Goal: Information Seeking & Learning: Learn about a topic

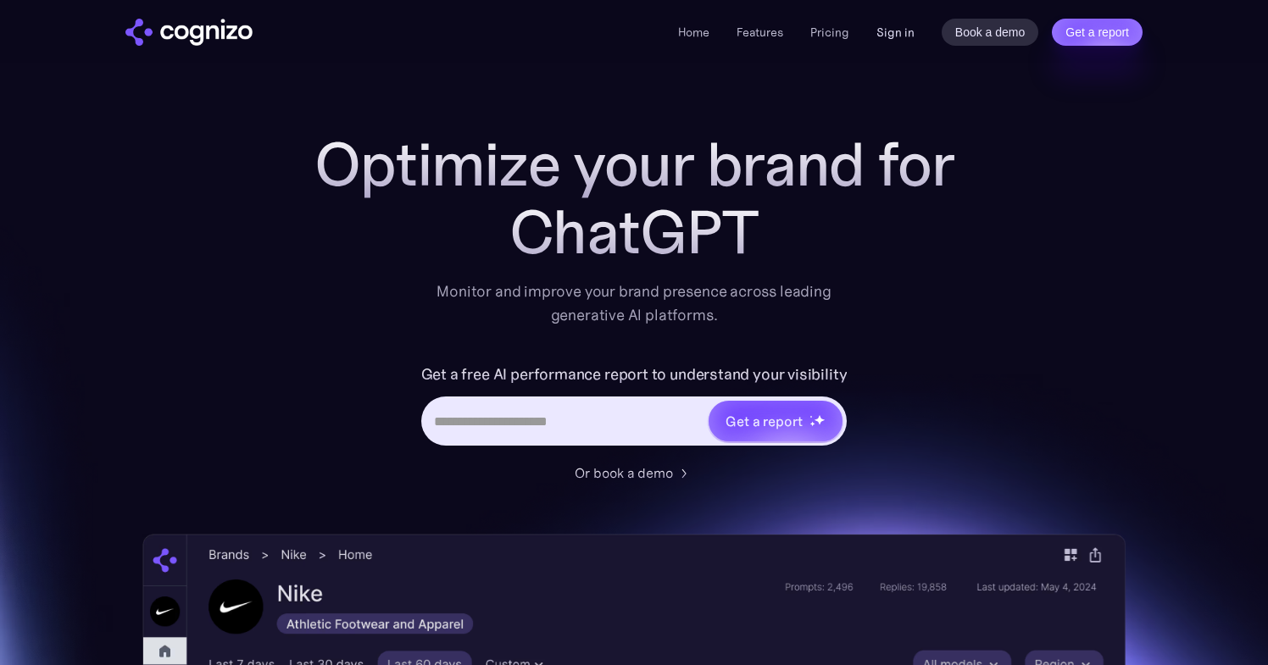
click at [897, 38] on link "Sign in" at bounding box center [895, 32] width 38 height 20
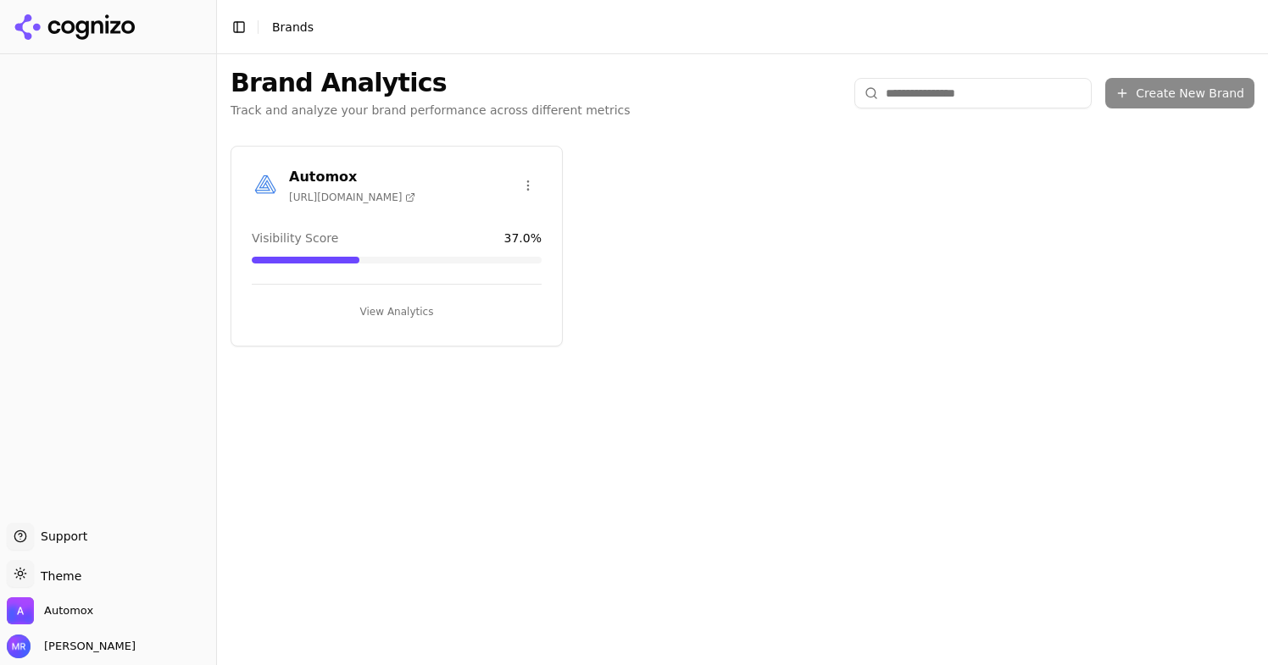
click at [396, 218] on div "Automox [URL][DOMAIN_NAME] Visibility Score 37.0 % View Analytics" at bounding box center [396, 246] width 332 height 201
click at [395, 305] on button "View Analytics" at bounding box center [397, 311] width 290 height 27
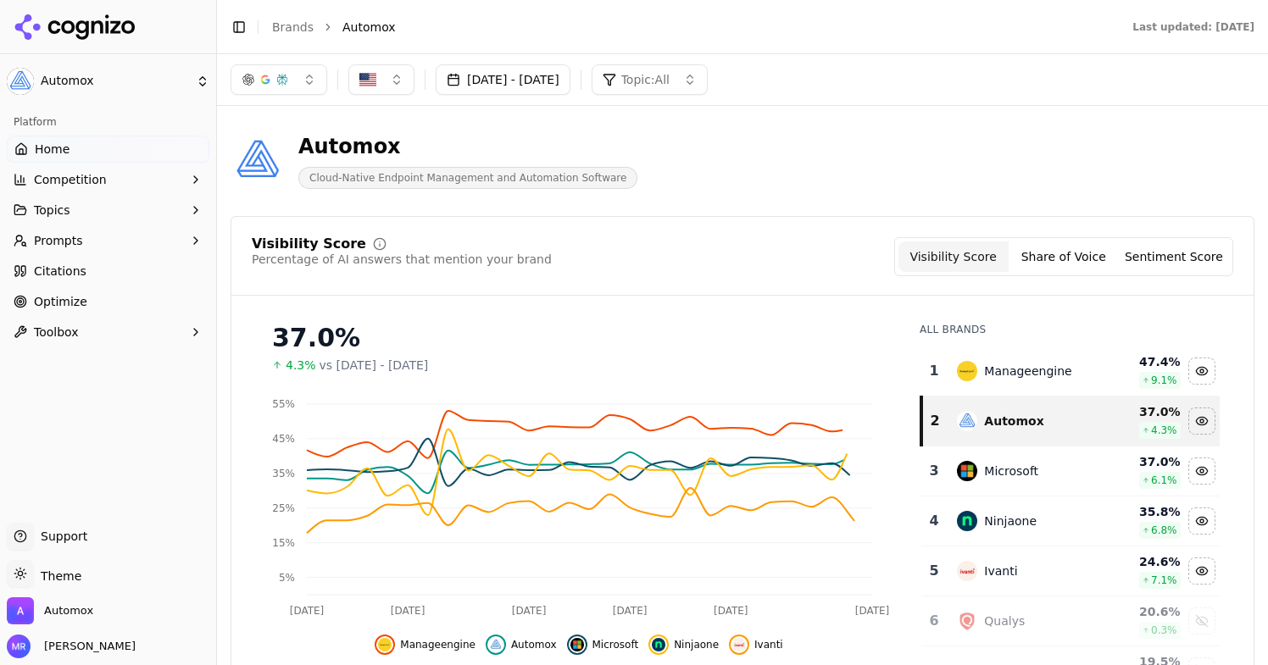
click at [570, 80] on button "[DATE] - [DATE]" at bounding box center [503, 79] width 135 height 31
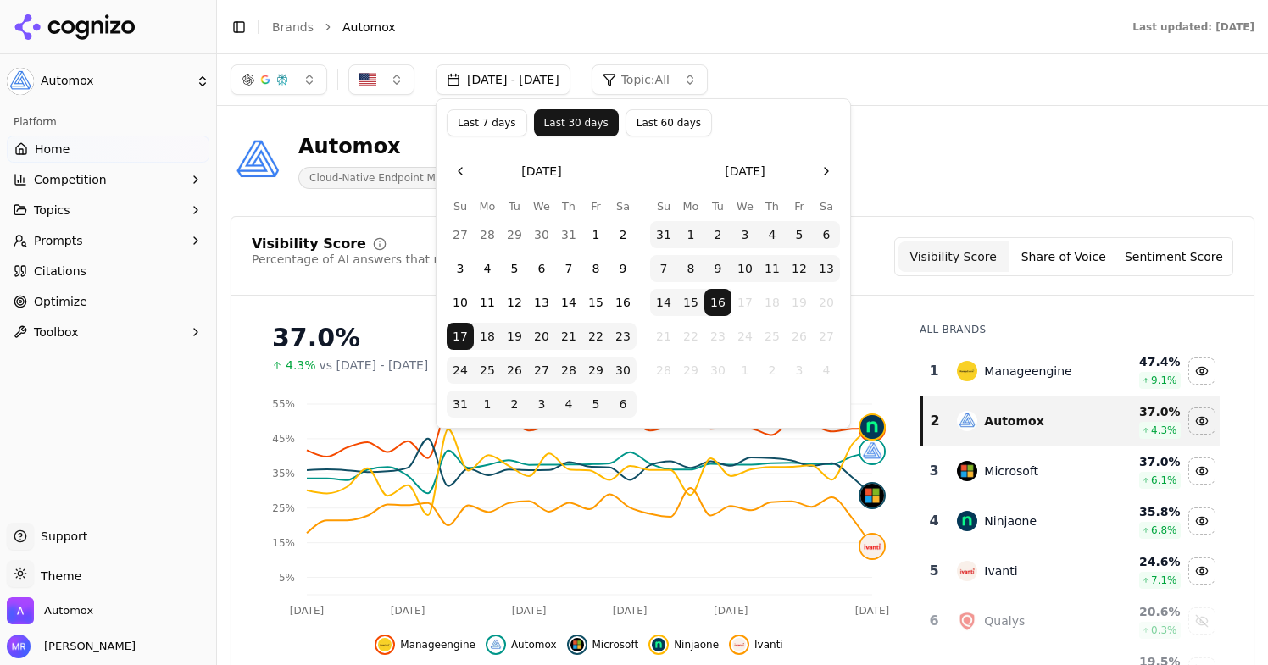
click at [486, 130] on button "Last 7 days" at bounding box center [487, 122] width 80 height 27
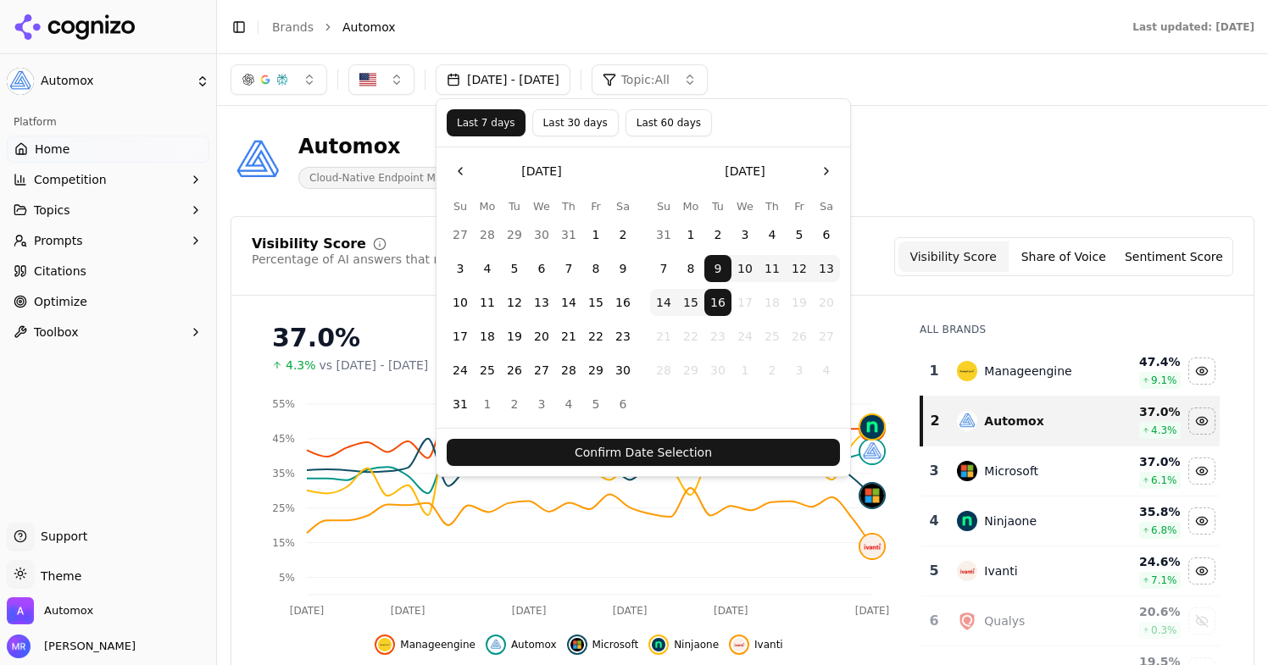
click at [566, 447] on button "Confirm Date Selection" at bounding box center [643, 452] width 393 height 27
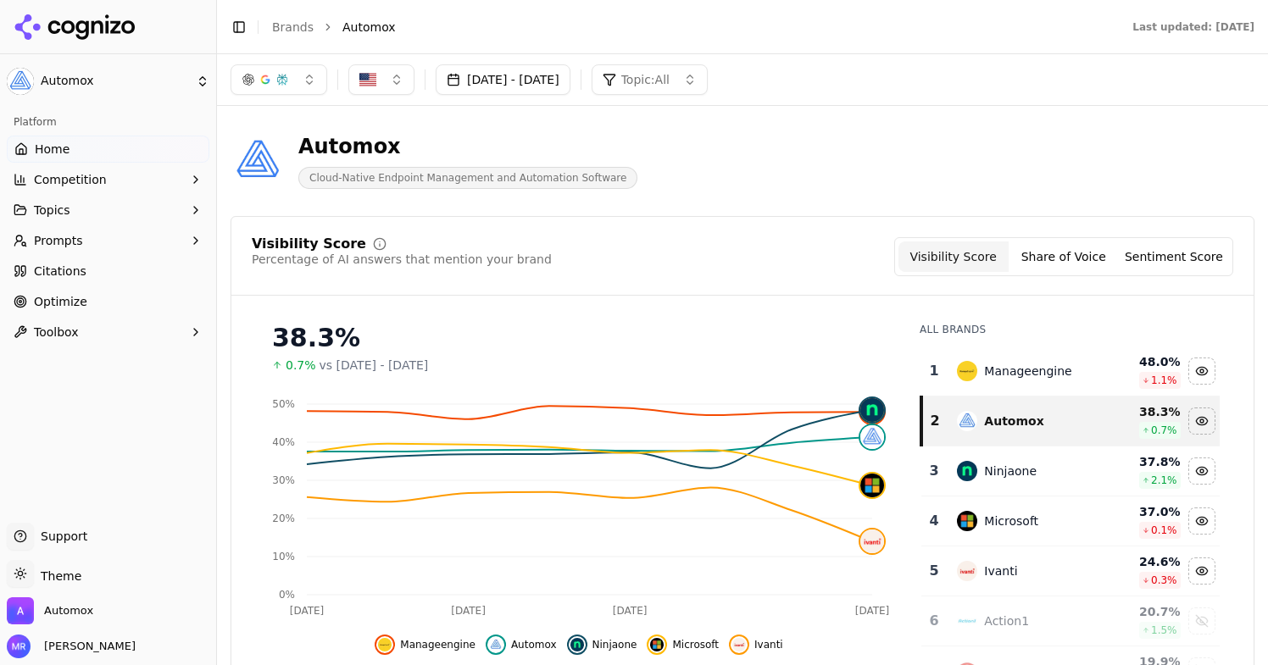
click at [168, 245] on button "Prompts" at bounding box center [108, 240] width 203 height 27
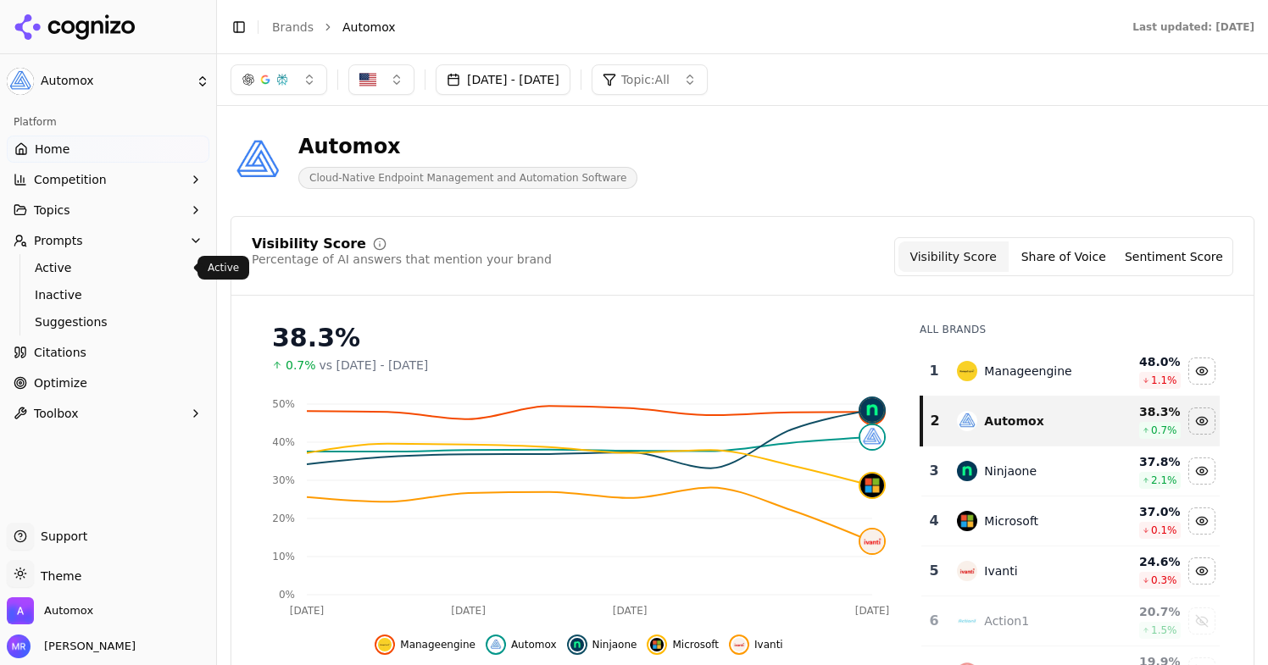
click at [116, 259] on span "Active" at bounding box center [108, 267] width 147 height 17
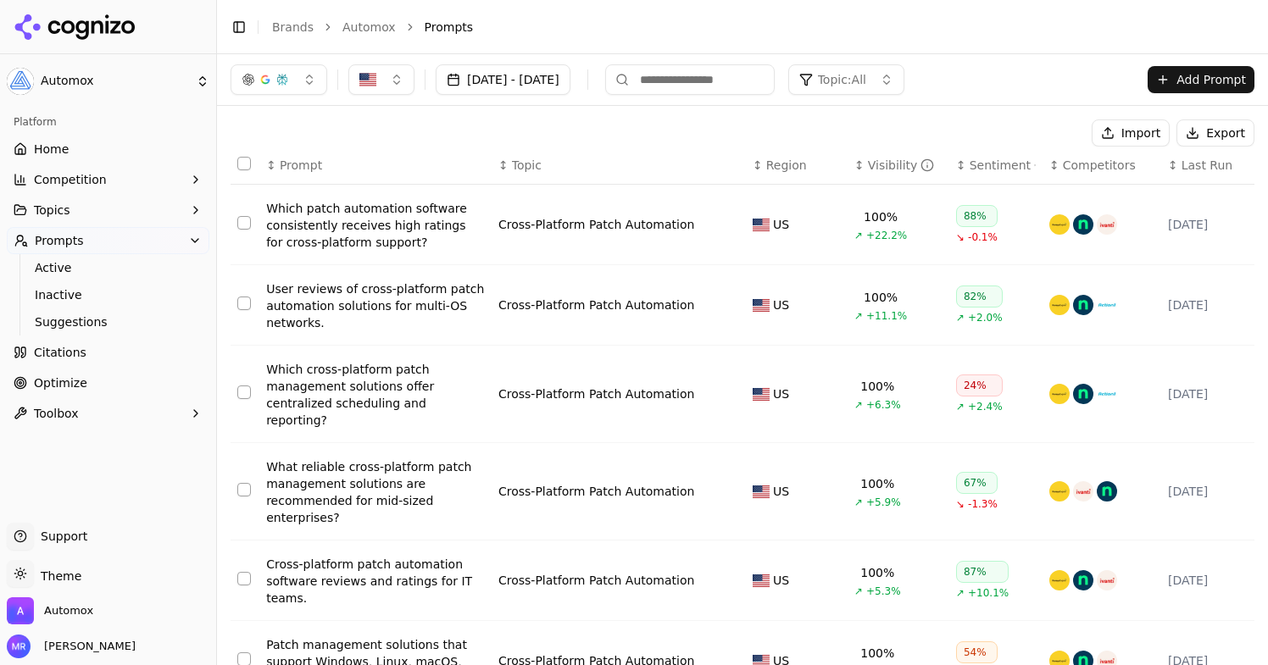
click at [419, 308] on div "User reviews of cross-platform patch automation solutions for multi-OS networks." at bounding box center [375, 305] width 219 height 51
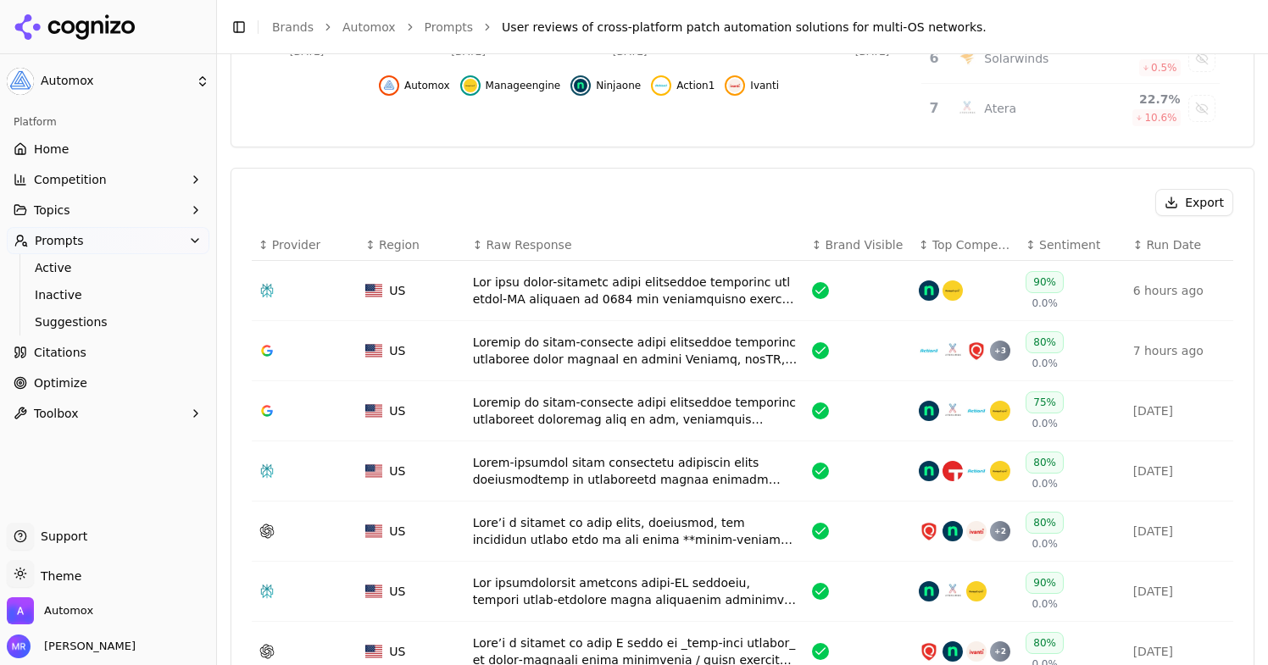
scroll to position [463, 0]
click at [602, 536] on div "Data table" at bounding box center [635, 530] width 325 height 34
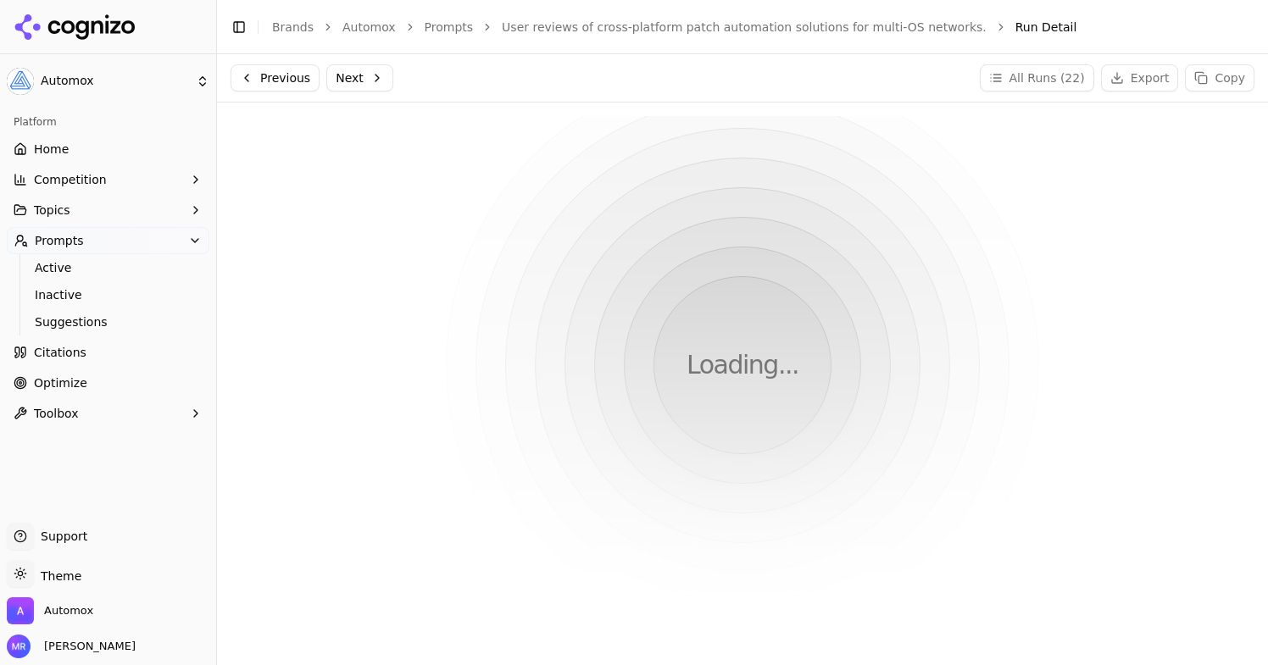
click at [97, 385] on link "Optimize" at bounding box center [108, 382] width 203 height 27
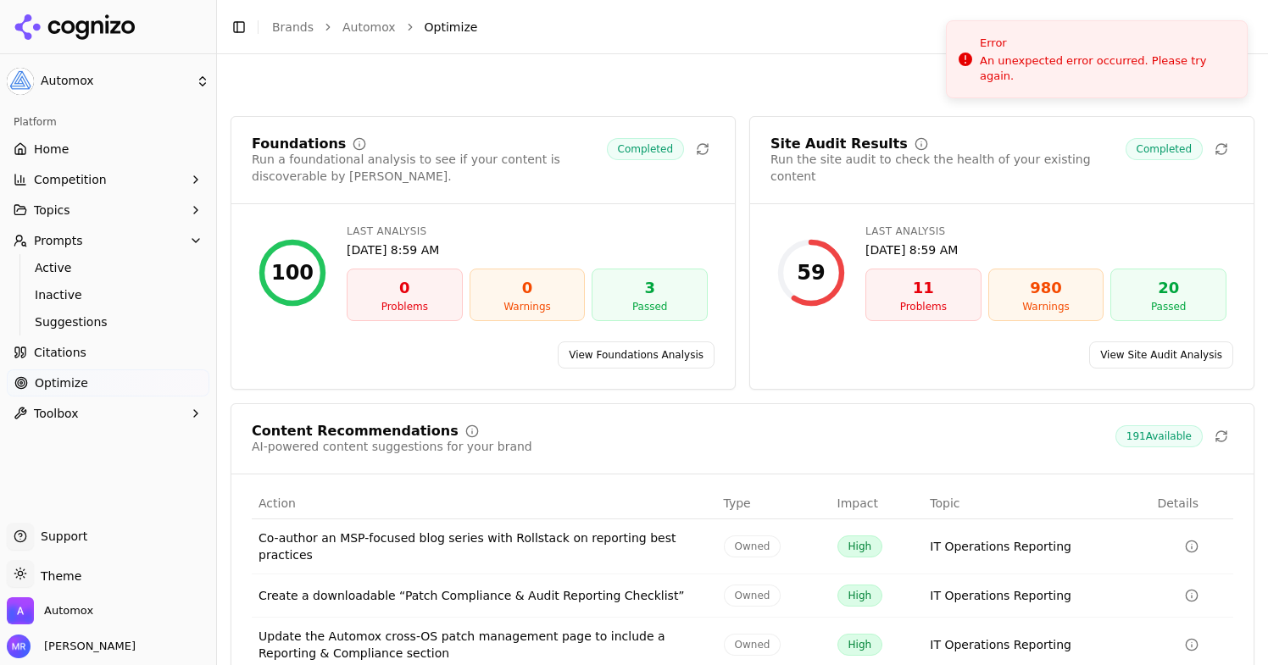
scroll to position [170, 0]
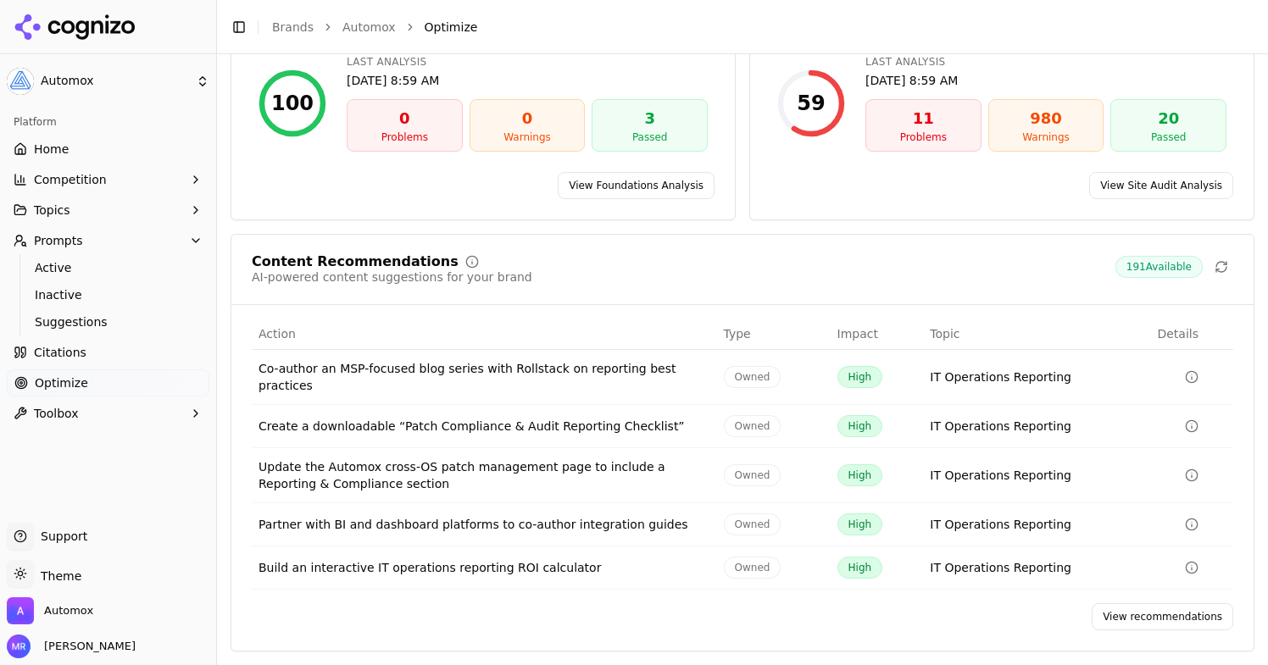
click at [1177, 607] on link "View recommendations" at bounding box center [1161, 616] width 141 height 27
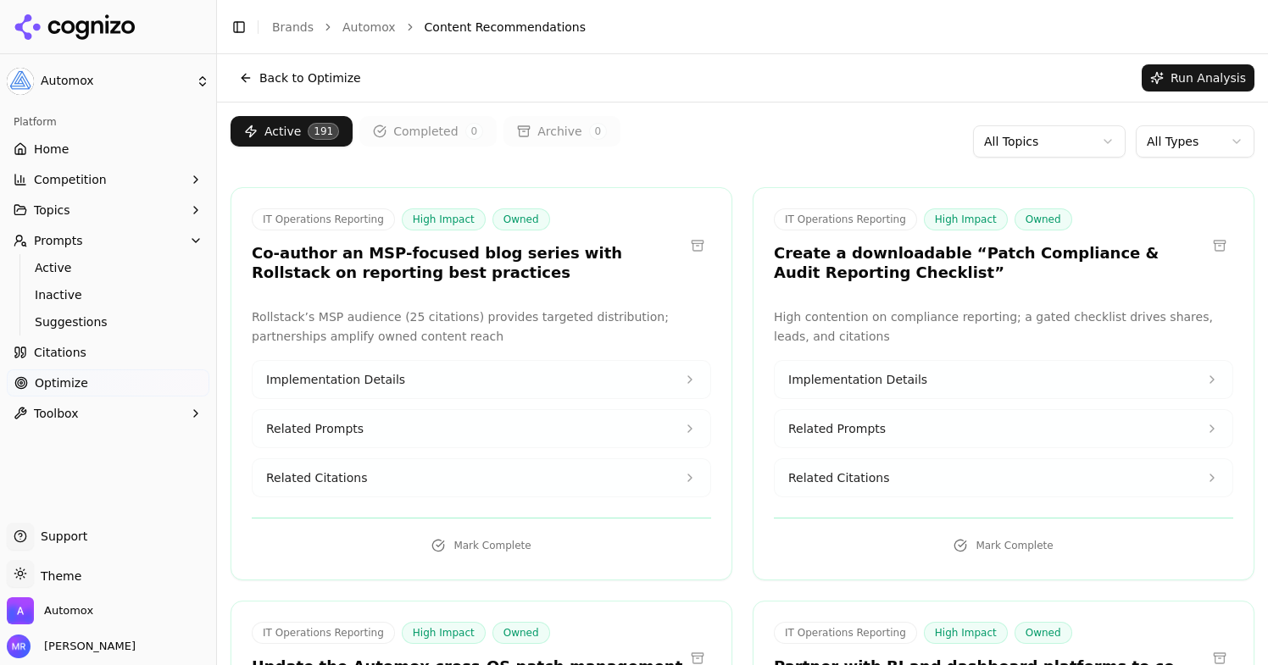
click at [1057, 146] on html "Automox Platform Home Competition Topics Prompts Active Inactive Suggestions Ci…" at bounding box center [634, 332] width 1268 height 665
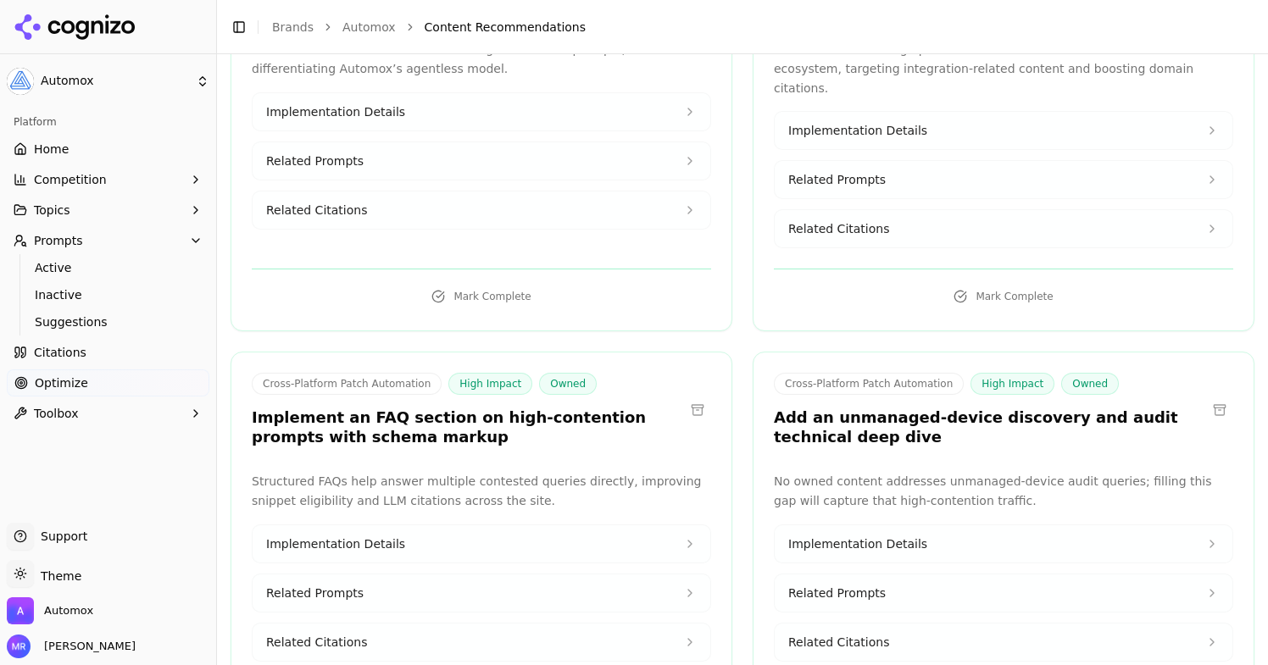
scroll to position [269, 0]
click at [694, 535] on icon at bounding box center [690, 542] width 14 height 14
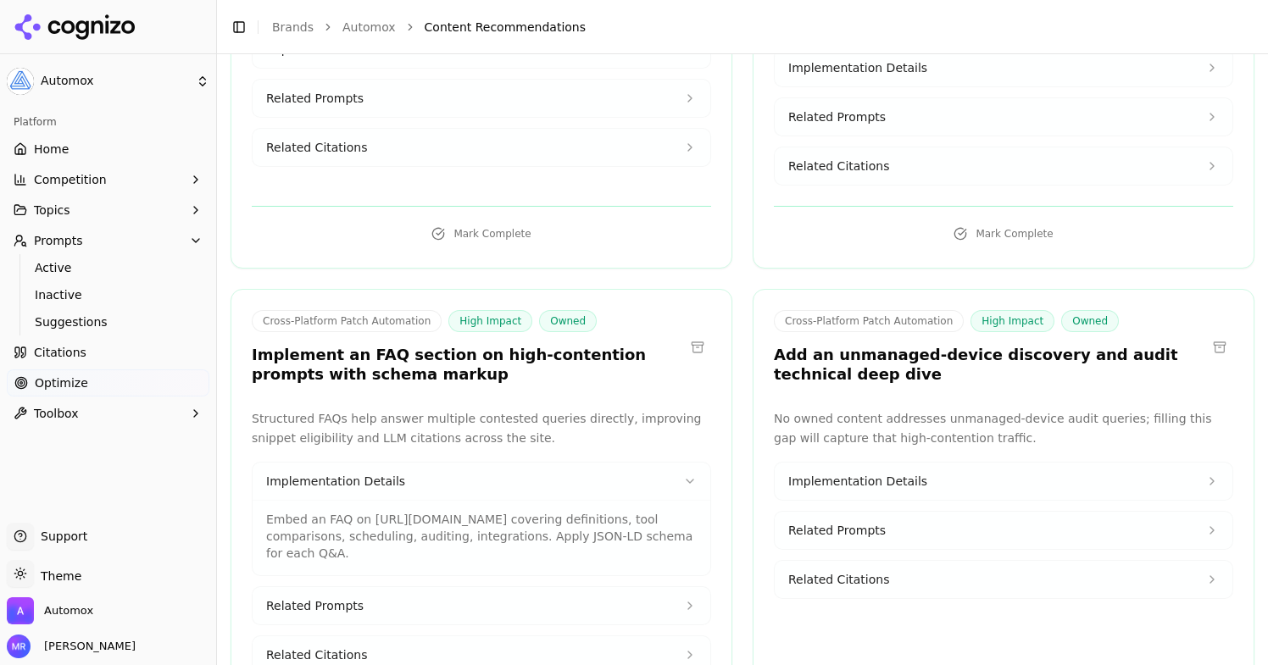
scroll to position [377, 0]
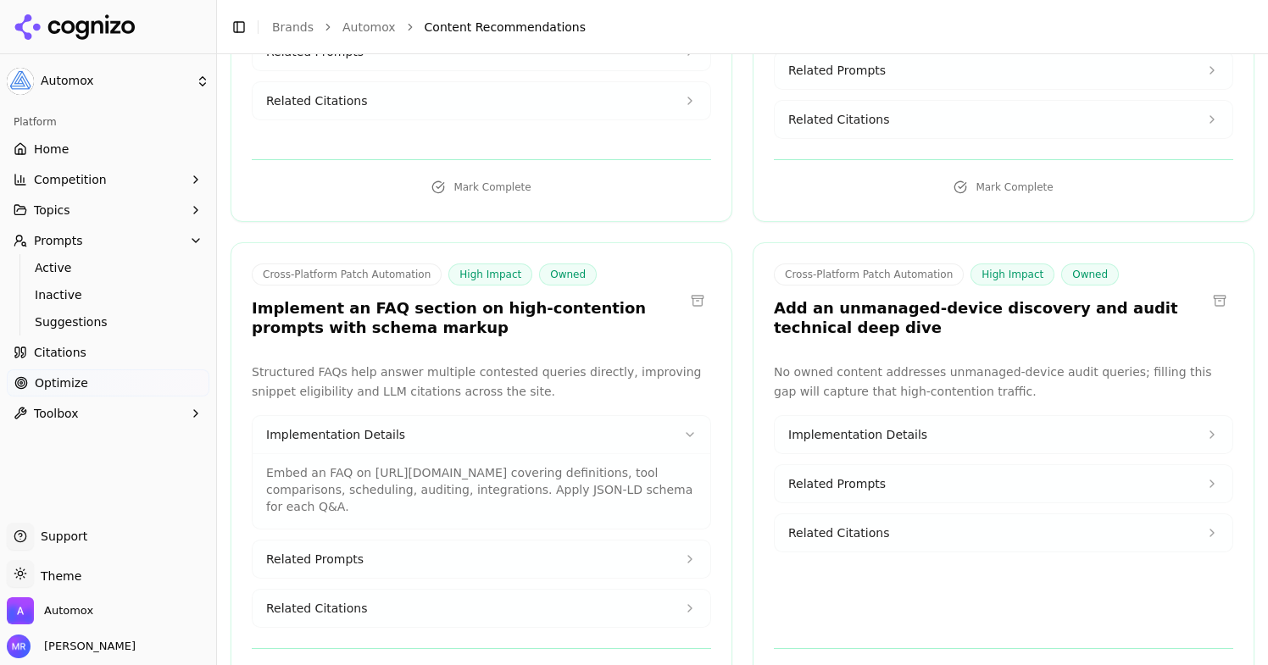
click at [992, 416] on button "Implementation Details" at bounding box center [1003, 434] width 458 height 37
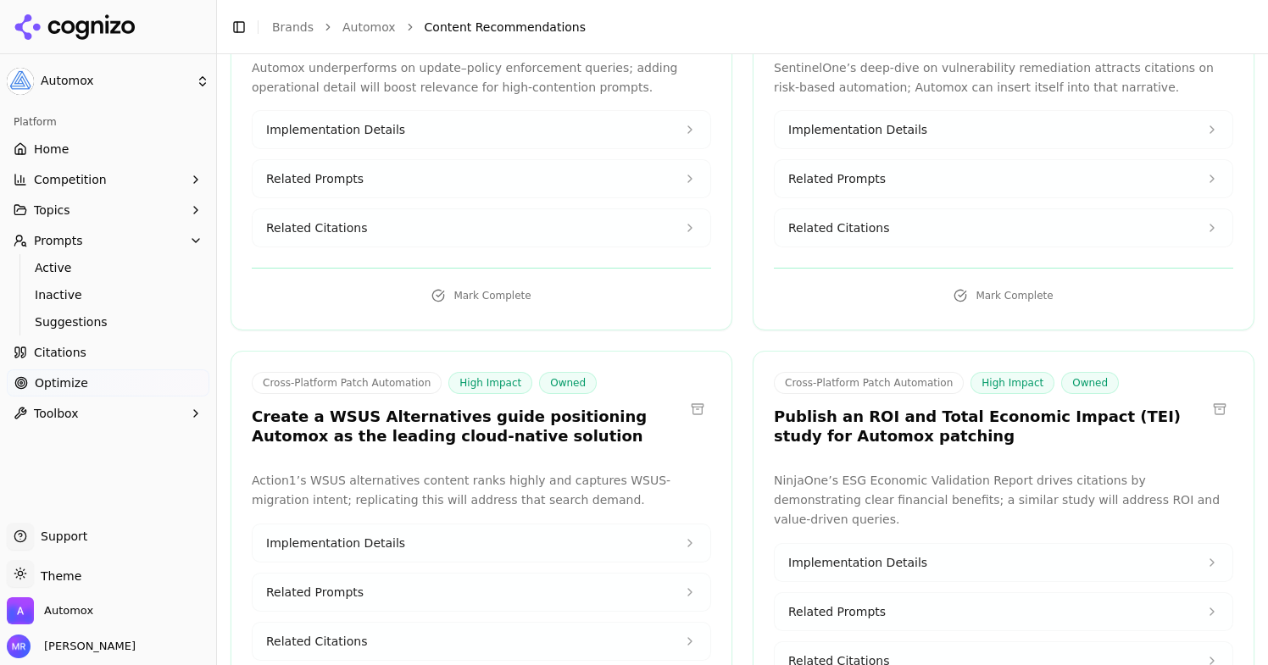
scroll to position [1201, 0]
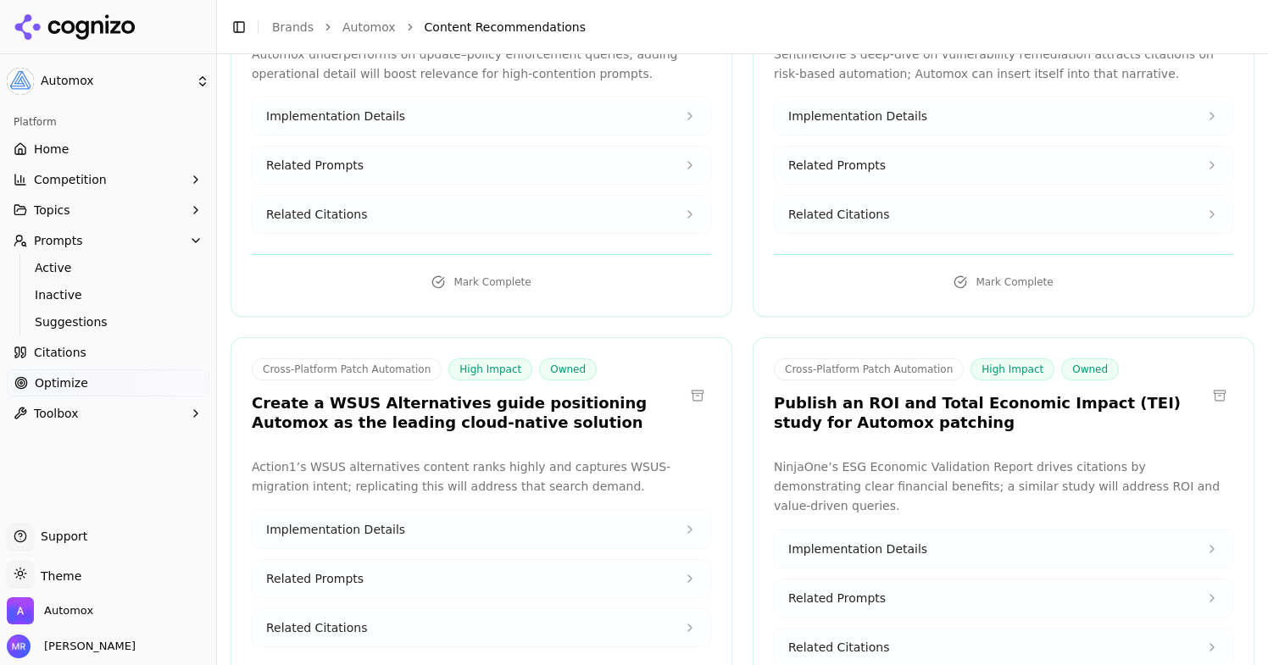
click at [662, 511] on button "Implementation Details" at bounding box center [481, 529] width 458 height 37
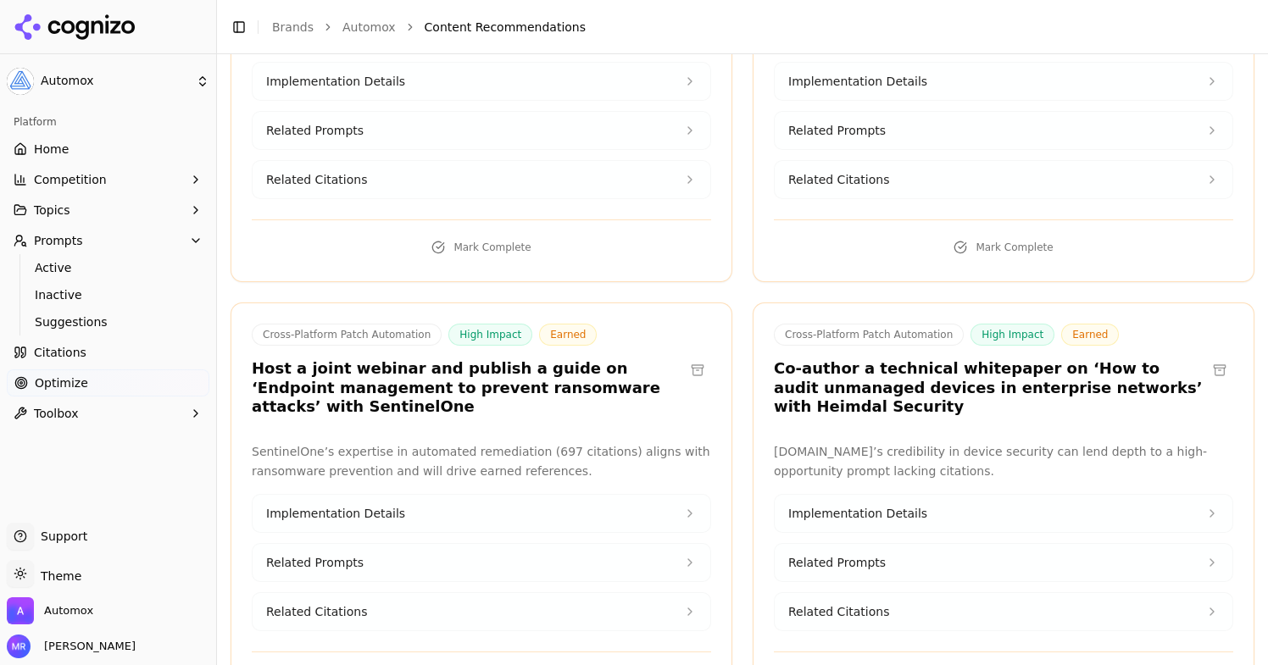
scroll to position [2627, 0]
